Goal: Navigation & Orientation: Find specific page/section

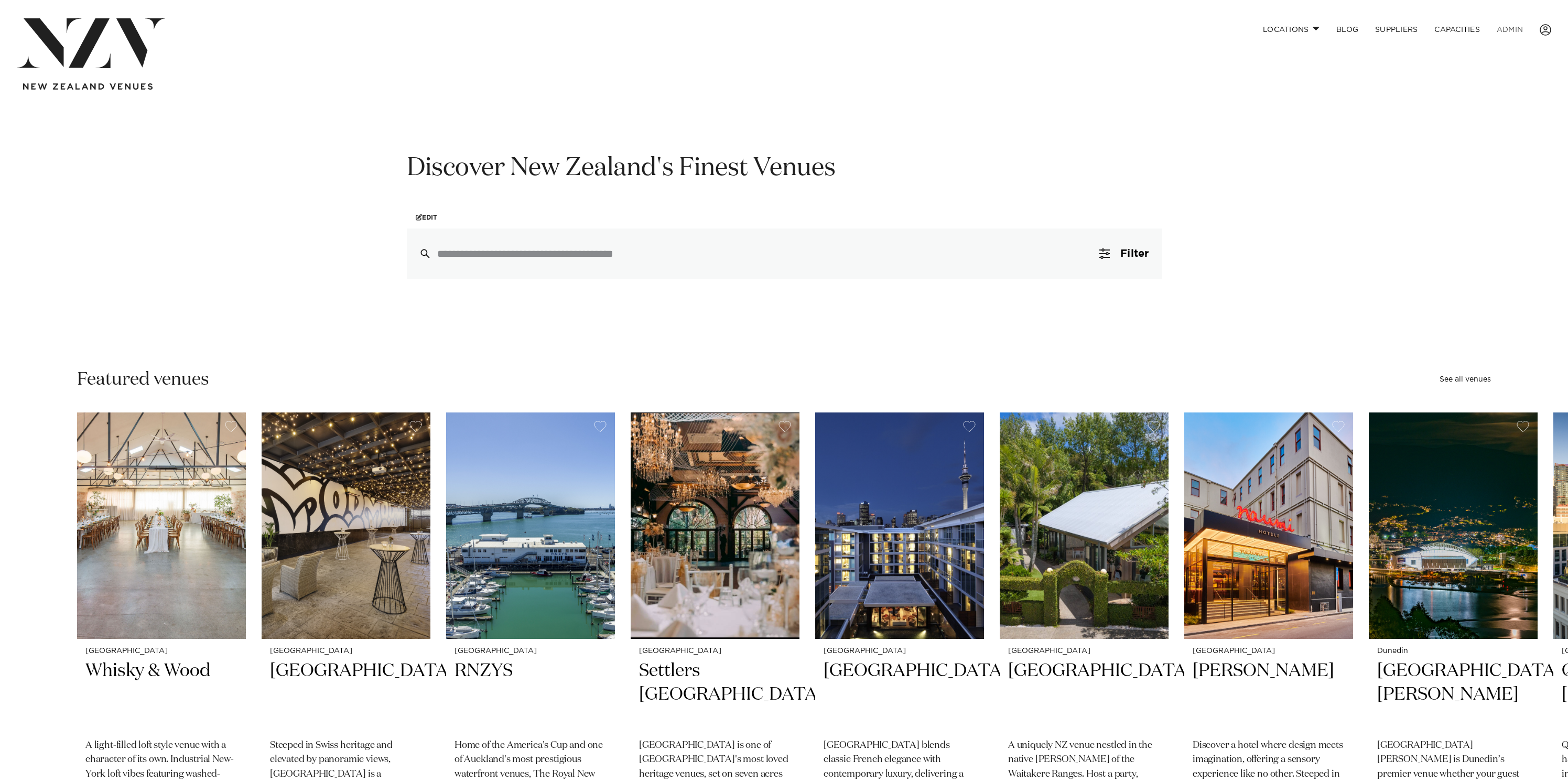
click at [1511, 29] on link "ADMIN" at bounding box center [1509, 29] width 43 height 23
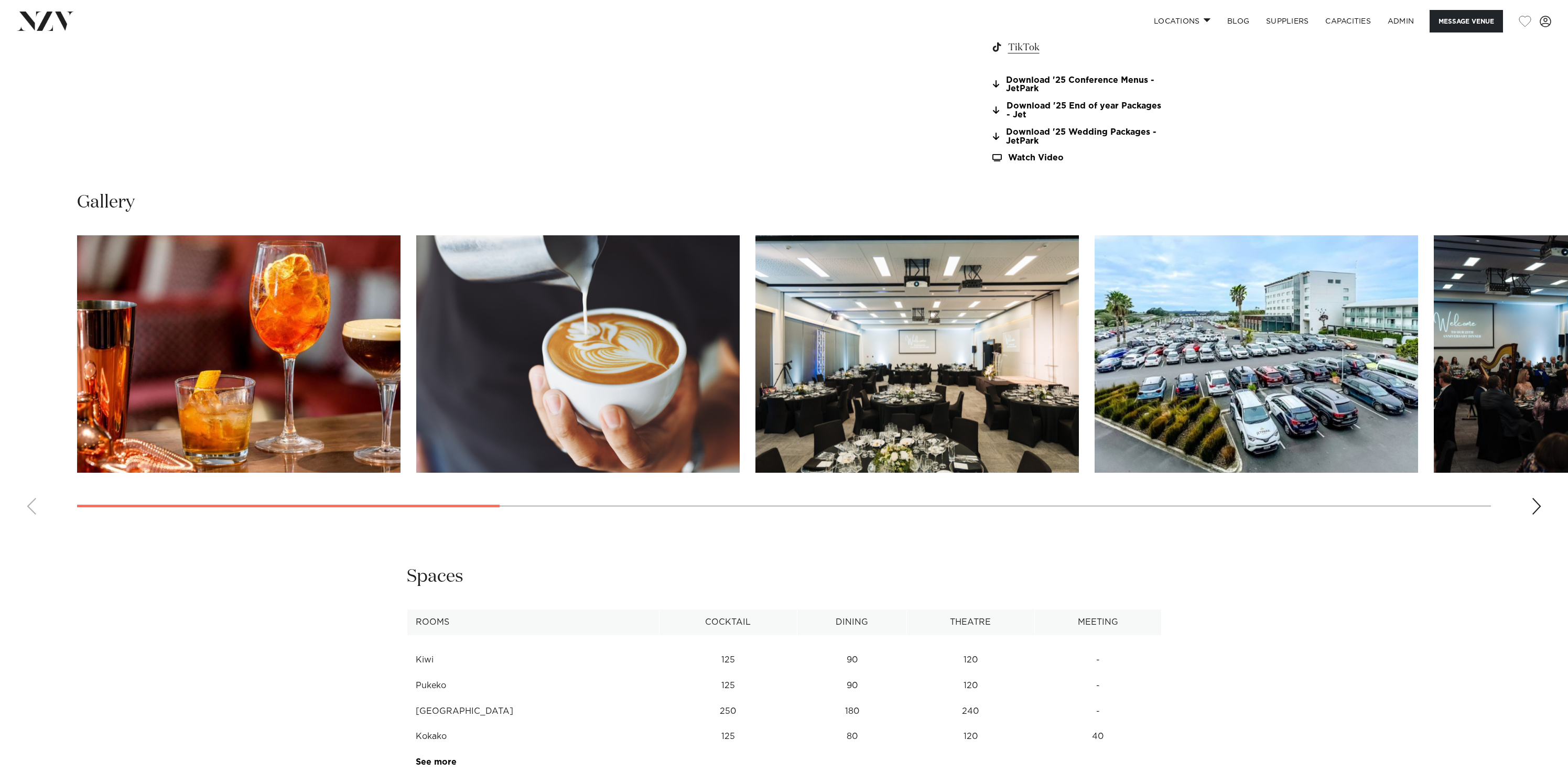
scroll to position [1345, 0]
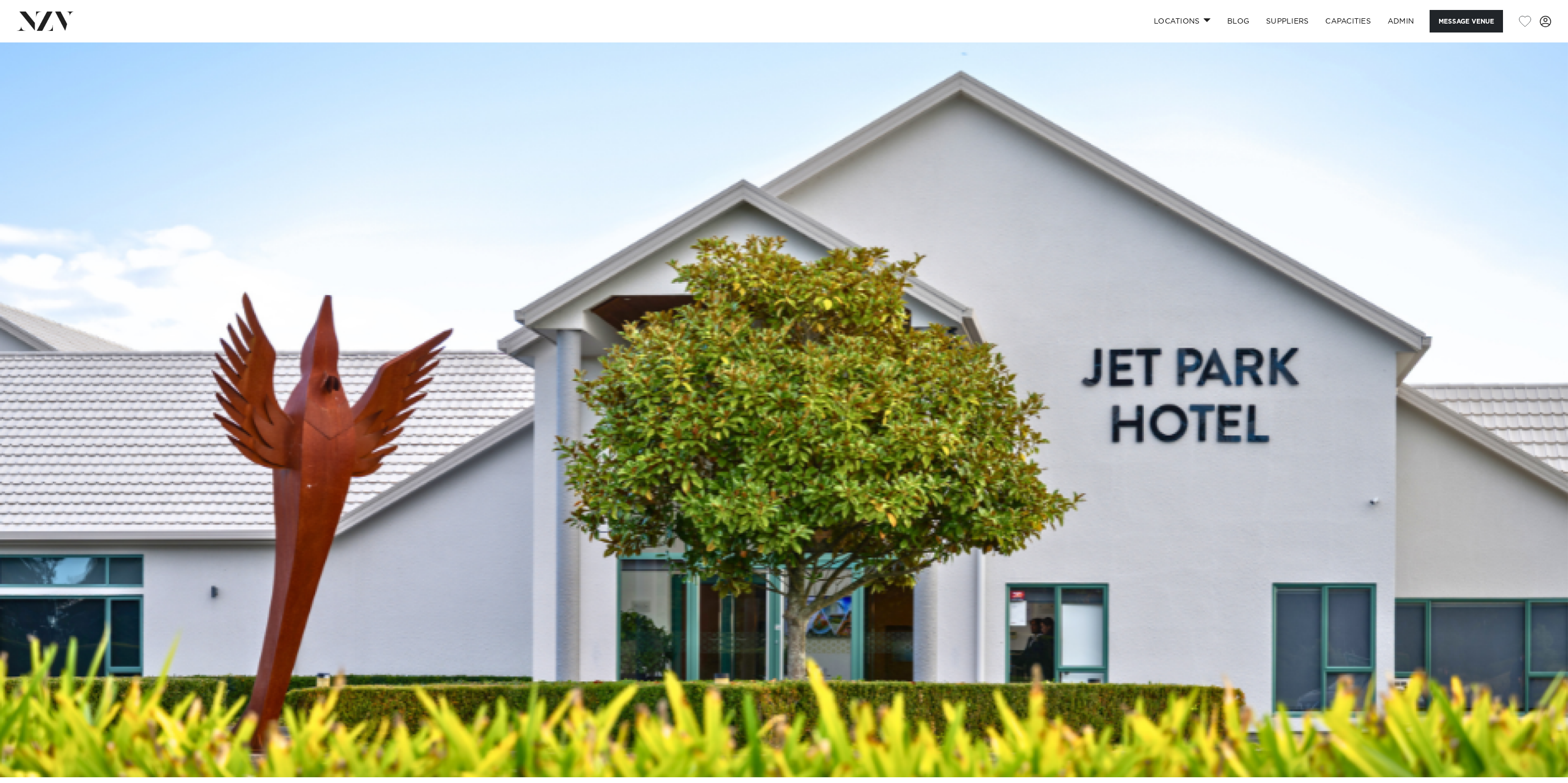
scroll to position [518, 0]
